Goal: Check status: Check status

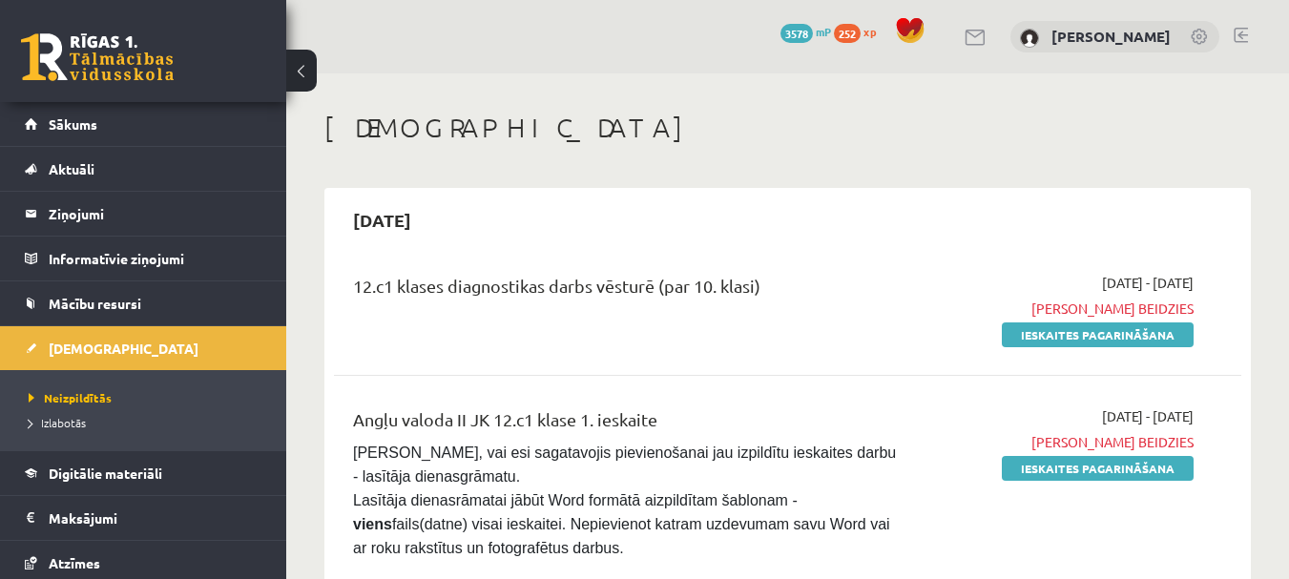
scroll to position [2289, 0]
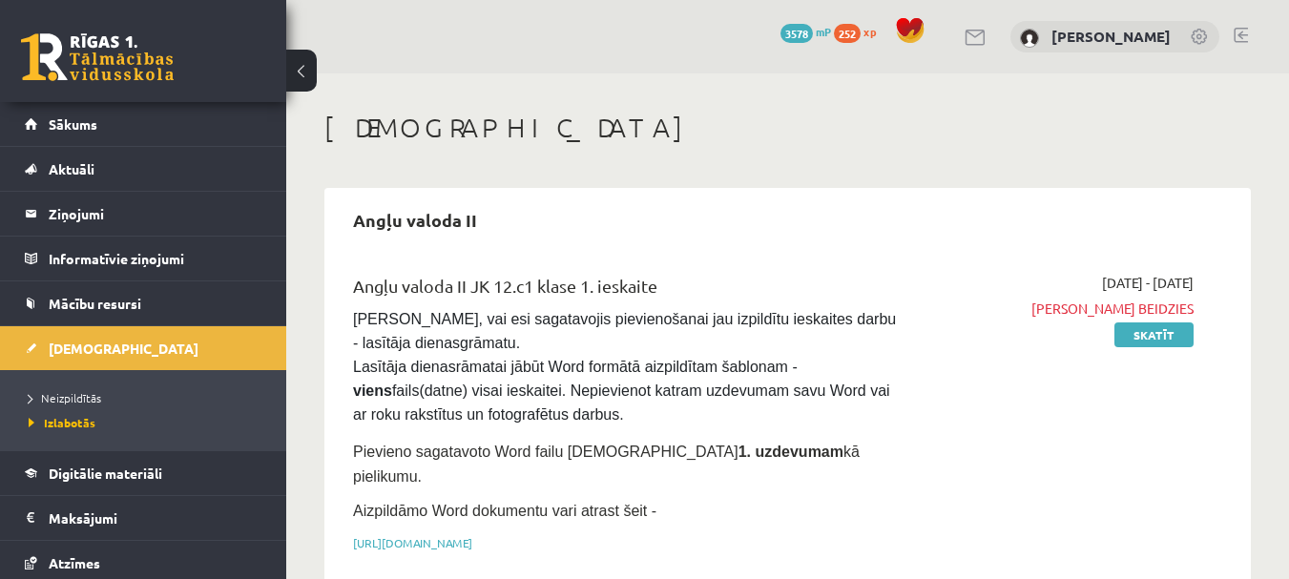
scroll to position [5470, 0]
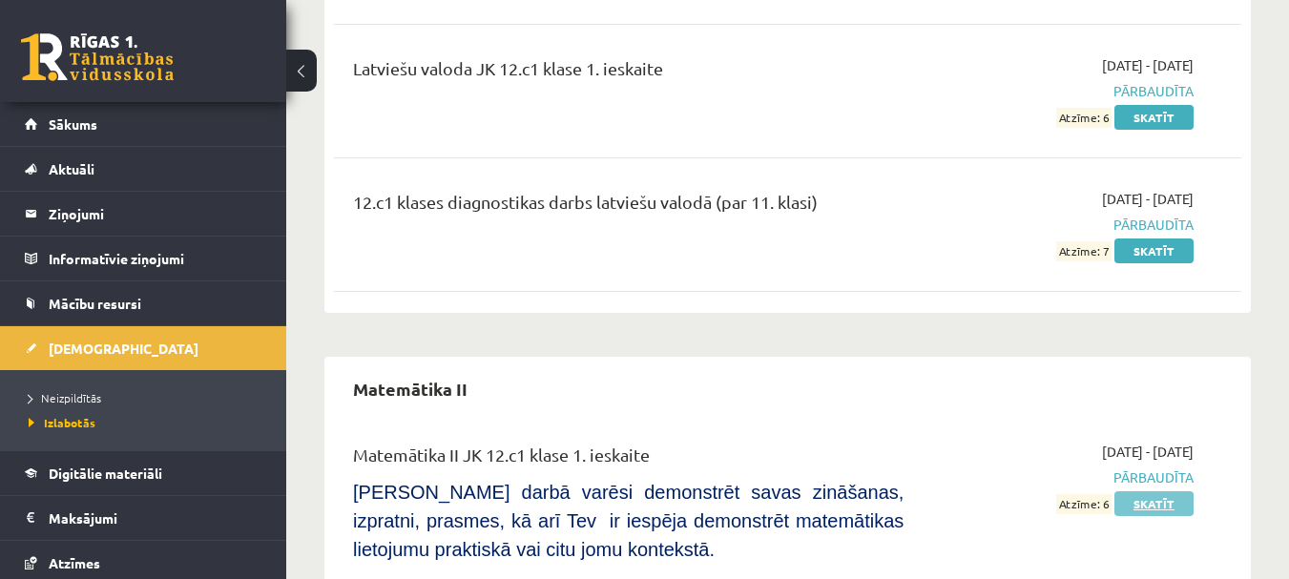
click at [1165, 491] on link "Skatīt" at bounding box center [1153, 503] width 79 height 25
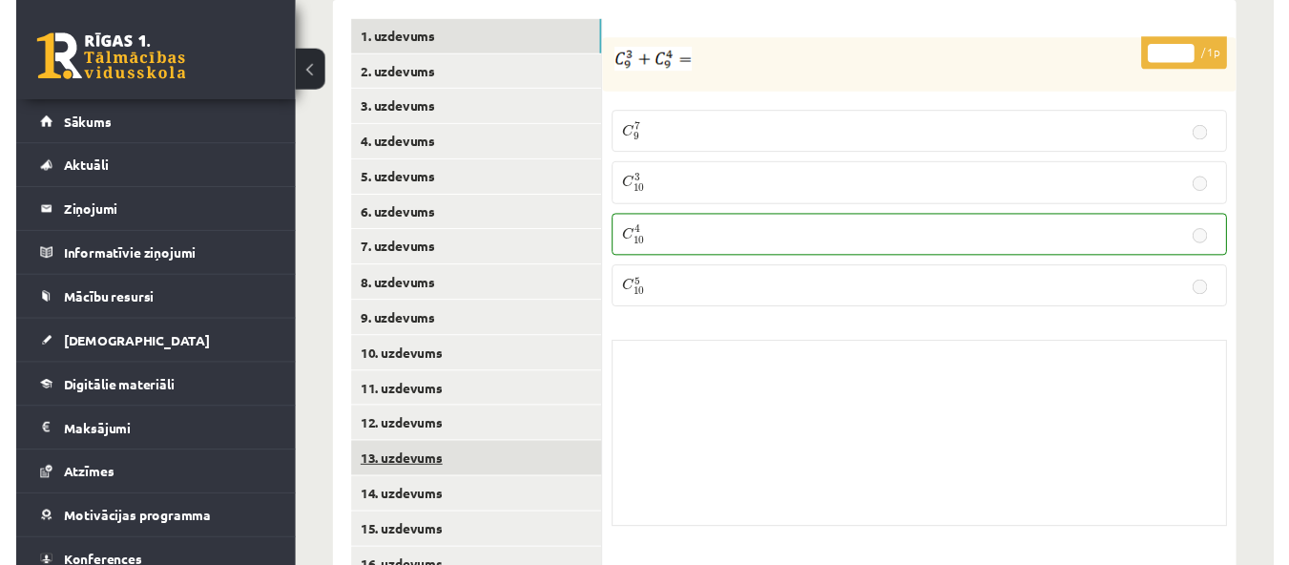
scroll to position [1062, 0]
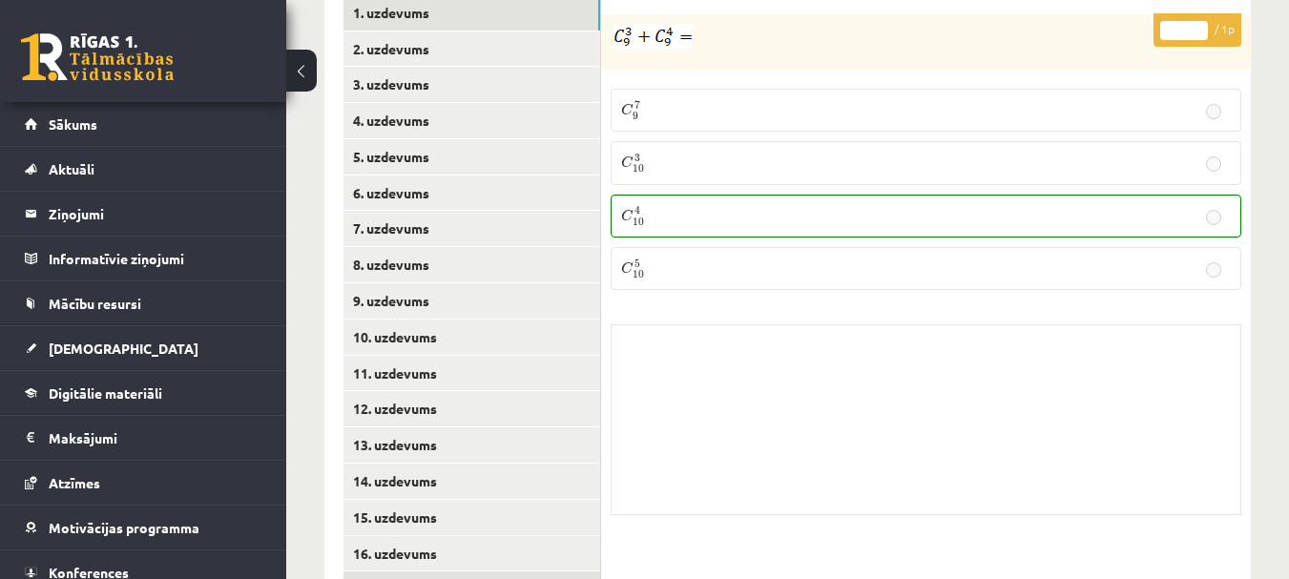
click at [544, 571] on link "17. uzdevums" at bounding box center [471, 588] width 257 height 35
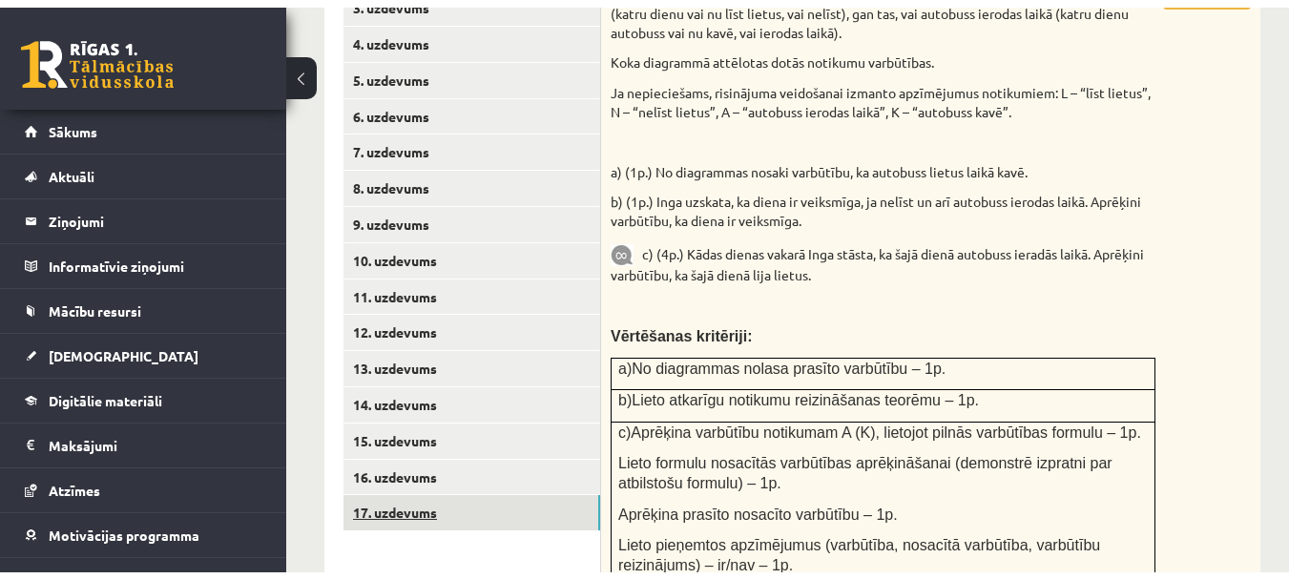
scroll to position [1044, 0]
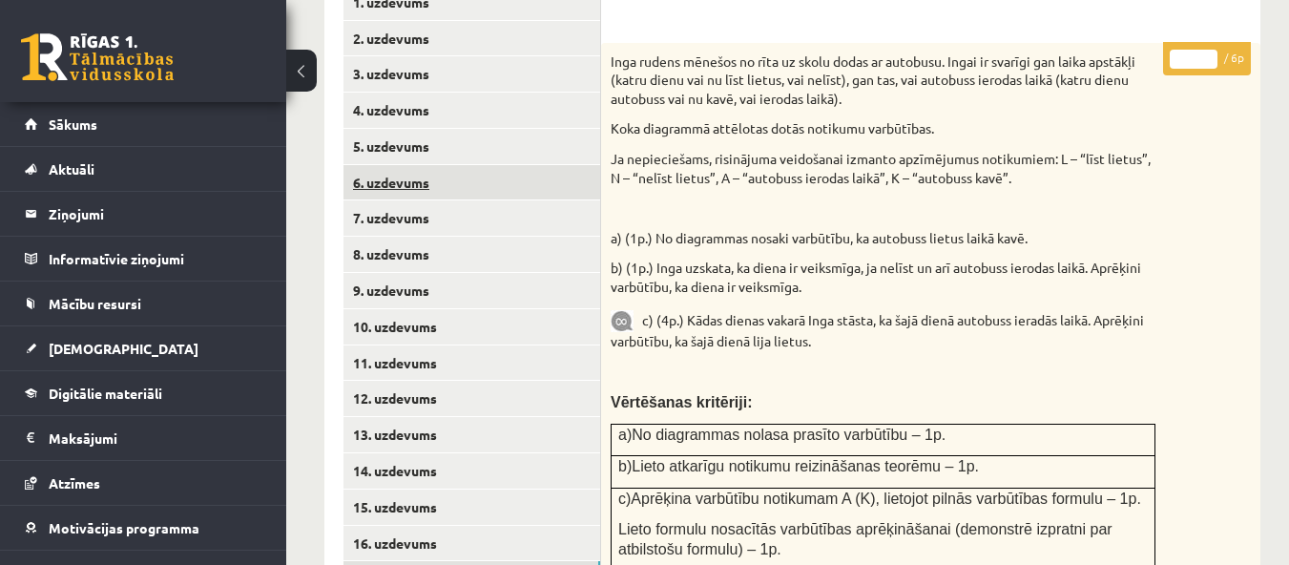
click at [478, 165] on link "6. uzdevums" at bounding box center [471, 182] width 257 height 35
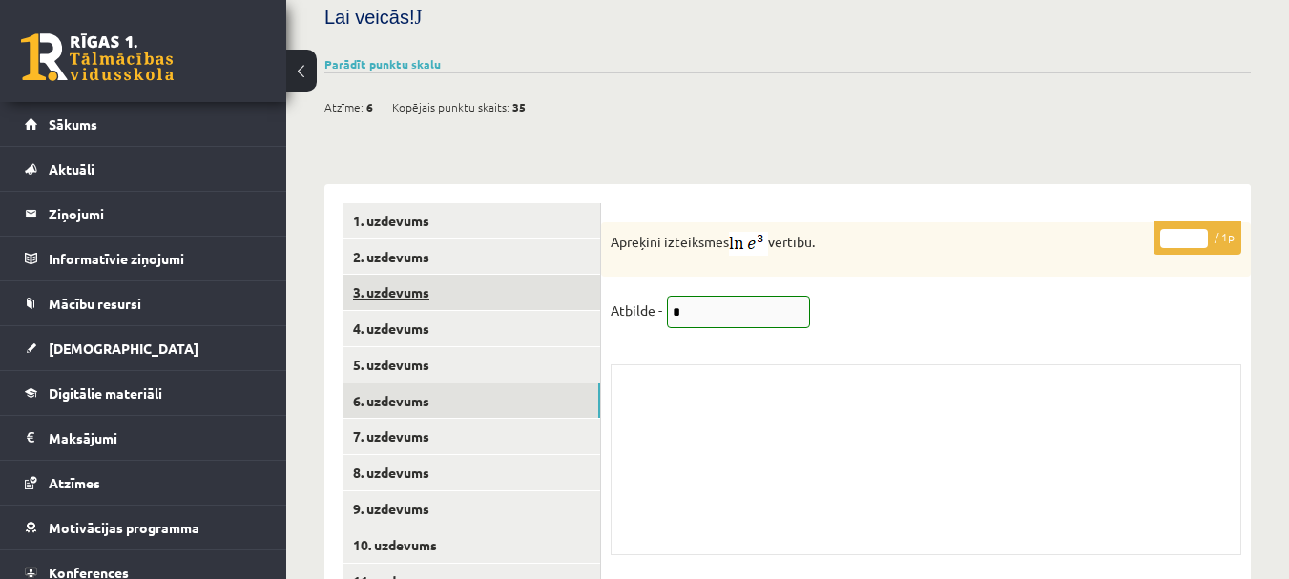
scroll to position [853, 0]
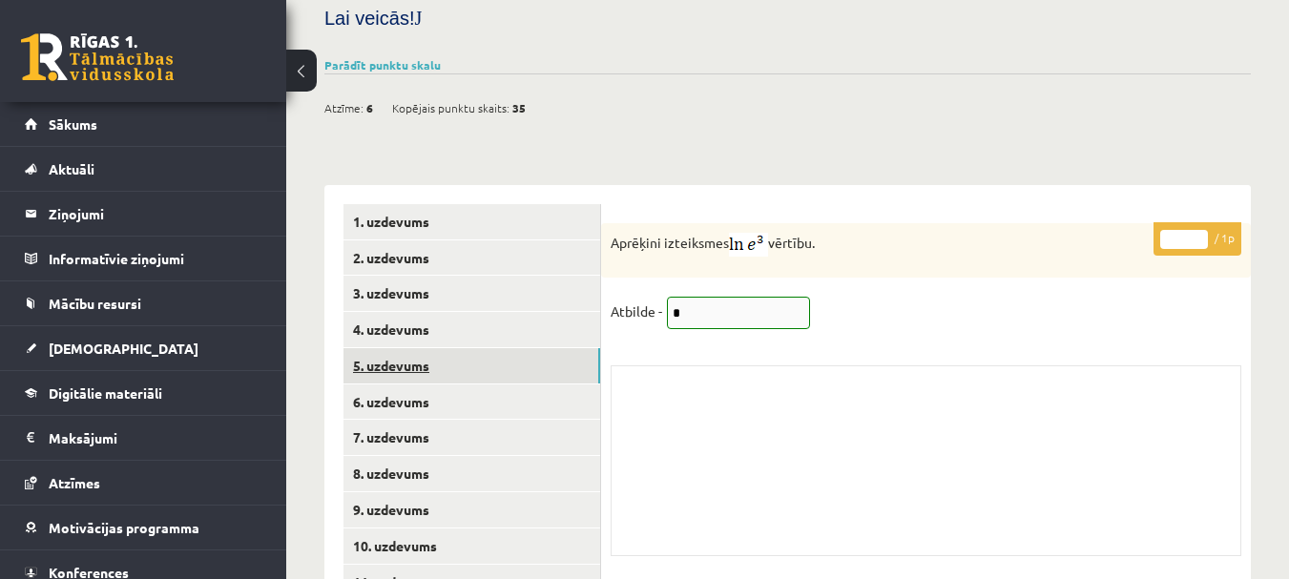
click at [535, 348] on link "5. uzdevums" at bounding box center [471, 365] width 257 height 35
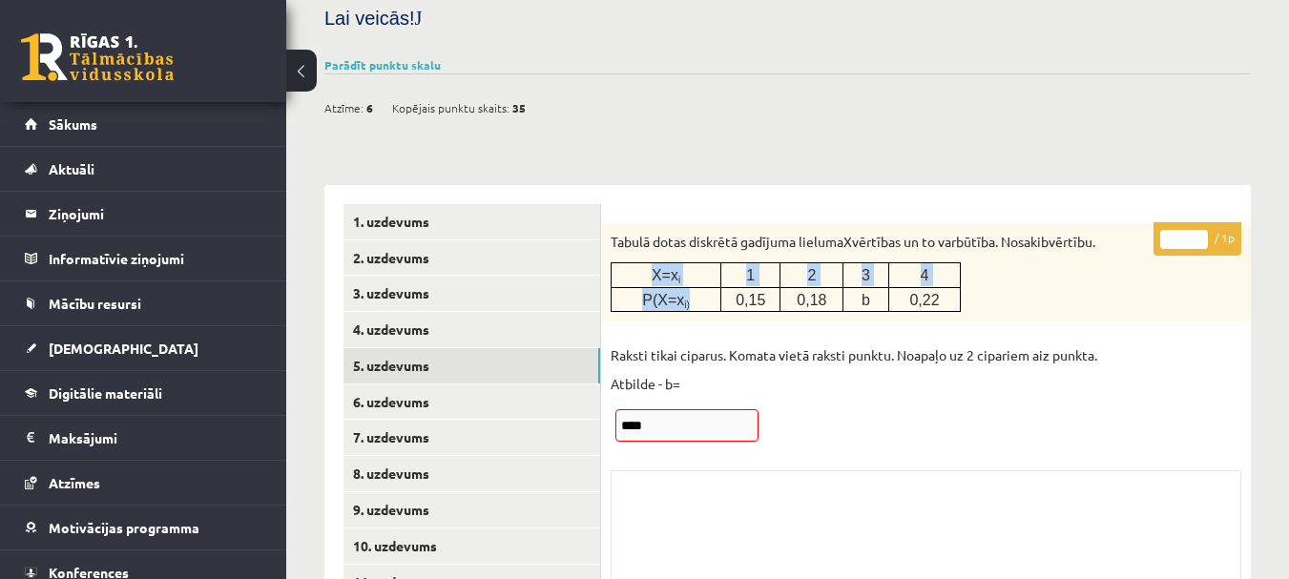
drag, startPoint x: 637, startPoint y: 184, endPoint x: 687, endPoint y: 214, distance: 57.8
click at [687, 263] on tbody "X=x i 1 2 3 4 P(X=x i) 0,15 0,18 b 0,22" at bounding box center [785, 287] width 349 height 49
click at [689, 288] on p "P(X=x i)" at bounding box center [665, 299] width 95 height 23
drag, startPoint x: 747, startPoint y: 151, endPoint x: 854, endPoint y: 136, distance: 107.8
click at [854, 223] on div "Tabulā dotas diskrētā gadījuma lieluma X vērtības un to varbūtība. Nosaki b vēr…" at bounding box center [926, 272] width 650 height 98
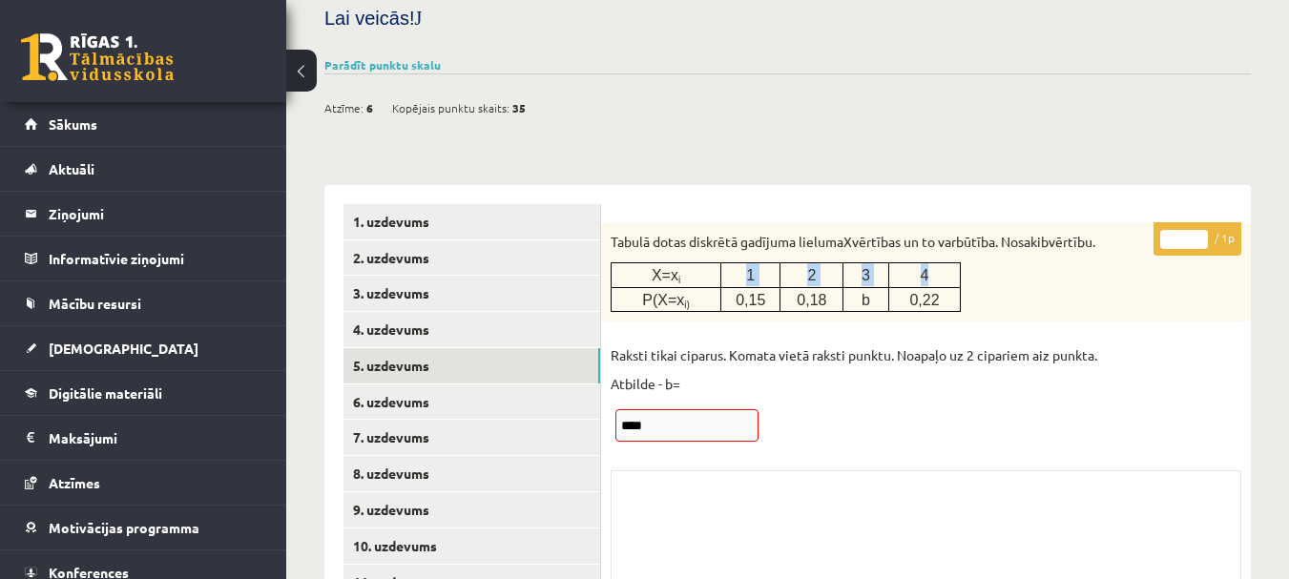
drag, startPoint x: 933, startPoint y: 191, endPoint x: 735, endPoint y: 179, distance: 197.8
click at [735, 263] on tr "X=x i 1 2 3 4" at bounding box center [785, 275] width 349 height 24
click at [735, 263] on p "1" at bounding box center [750, 274] width 45 height 23
drag, startPoint x: 763, startPoint y: 211, endPoint x: 750, endPoint y: 218, distance: 14.9
click at [750, 292] on span "0,15" at bounding box center [750, 300] width 30 height 16
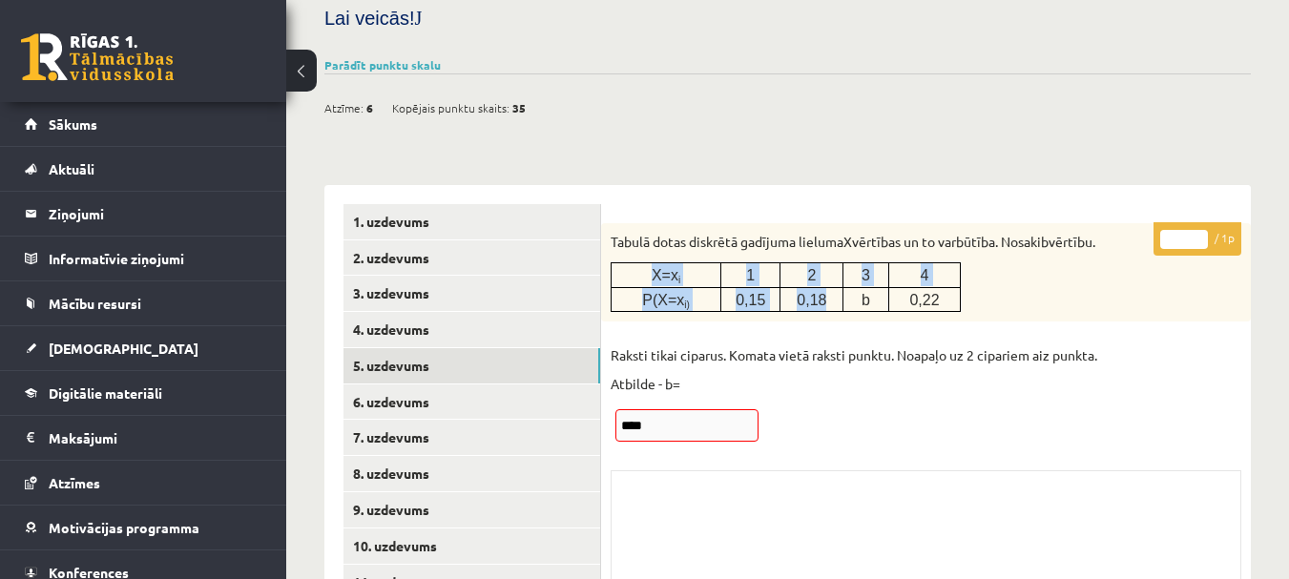
drag, startPoint x: 825, startPoint y: 218, endPoint x: 811, endPoint y: 225, distance: 16.2
click at [811, 225] on div "Tabulā dotas diskrētā gadījuma lieluma X vērtības un to varbūtība. Nosaki b vēr…" at bounding box center [926, 272] width 650 height 98
click at [926, 242] on div "* / 1p Tabulā dotas diskrētā gadījuma lieluma X vērtības un to varbūtība. Nosak…" at bounding box center [926, 446] width 650 height 447
drag, startPoint x: 734, startPoint y: 216, endPoint x: 942, endPoint y: 223, distance: 208.1
click at [942, 287] on tr "P(X=x i) 0,15 0,18 b 0,22" at bounding box center [785, 299] width 349 height 24
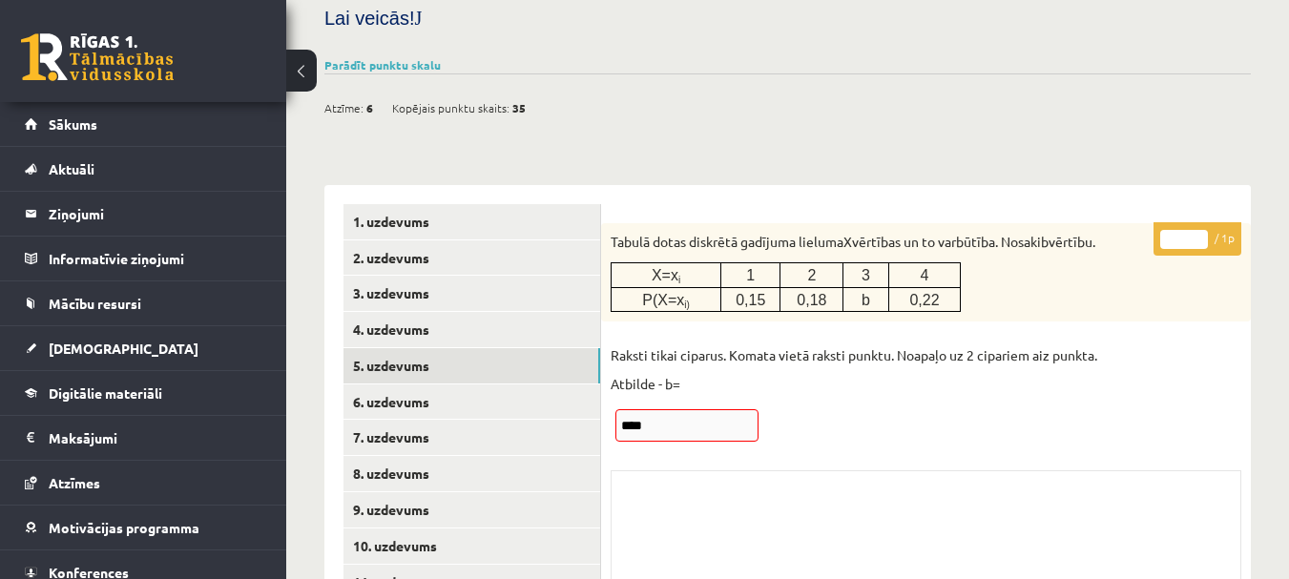
click at [949, 243] on div "* / 1p Tabulā dotas diskrētā gadījuma lieluma X vērtības un to varbūtība. Nosak…" at bounding box center [926, 446] width 650 height 447
drag, startPoint x: 794, startPoint y: 158, endPoint x: 710, endPoint y: 163, distance: 84.1
click at [710, 233] on p "Tabulā dotas diskrētā gadījuma lieluma X vērtības un to varbūtība. Nosaki b vēr…" at bounding box center [878, 242] width 535 height 19
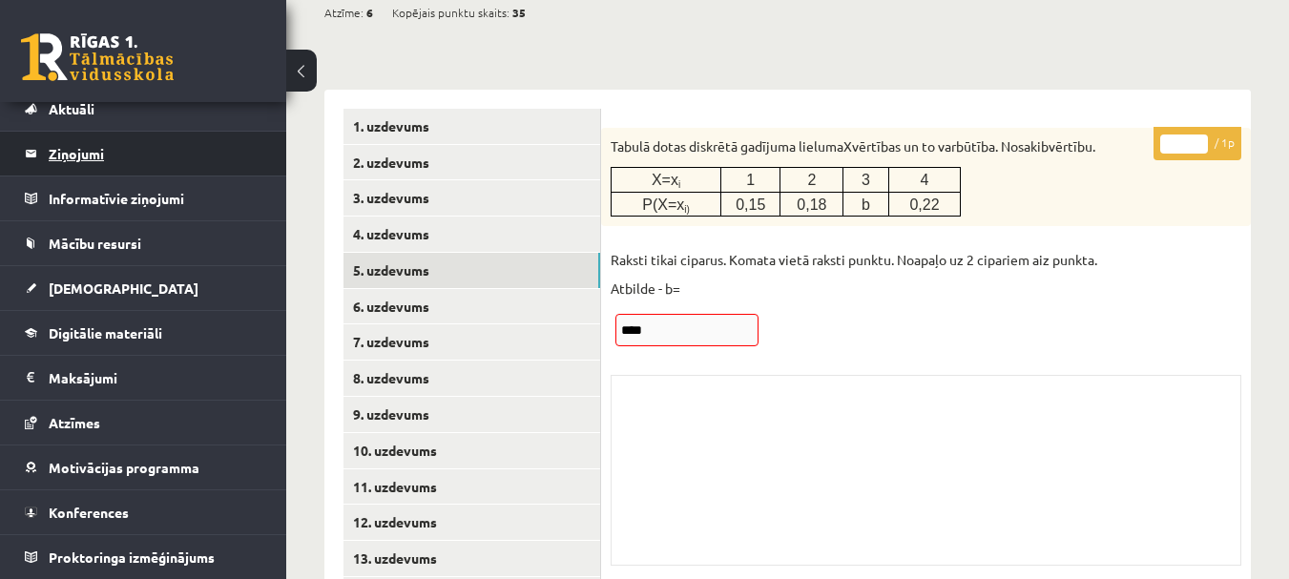
scroll to position [0, 0]
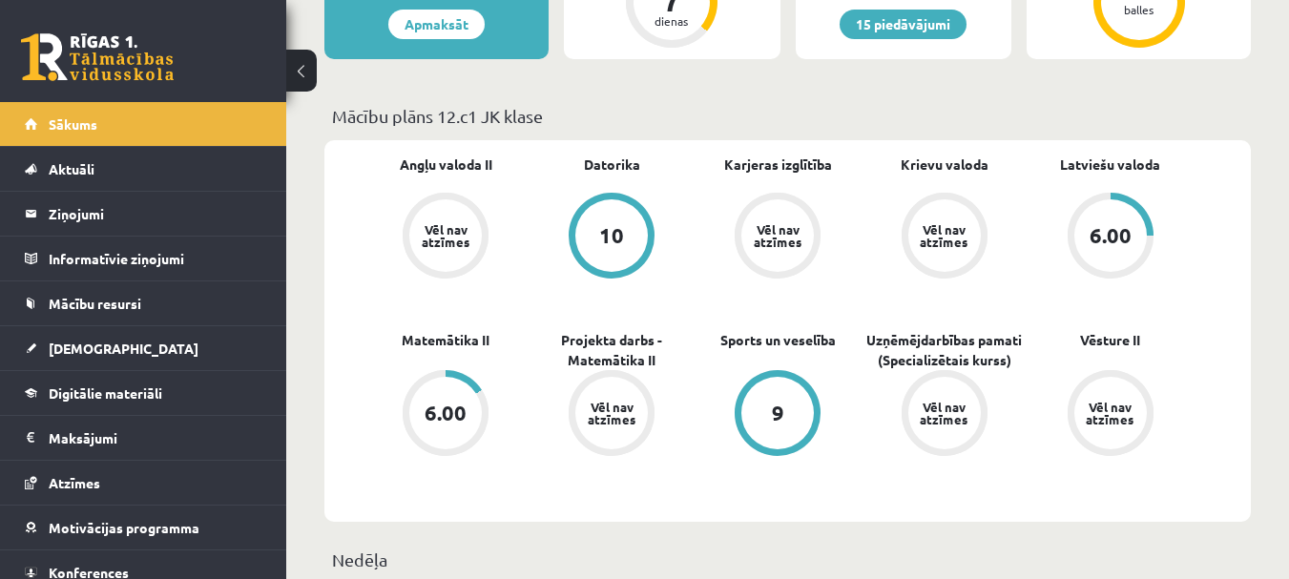
scroll to position [572, 0]
